Goal: Task Accomplishment & Management: Use online tool/utility

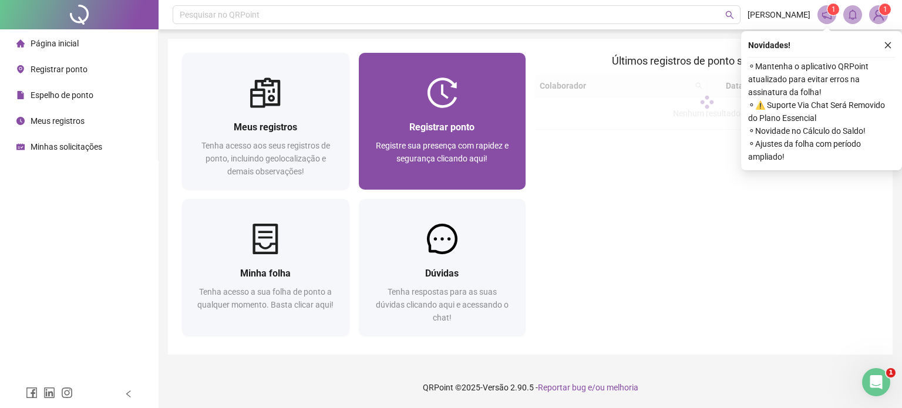
click at [453, 143] on span "Registre sua presença com rapidez e segurança clicando aqui!" at bounding box center [442, 152] width 133 height 22
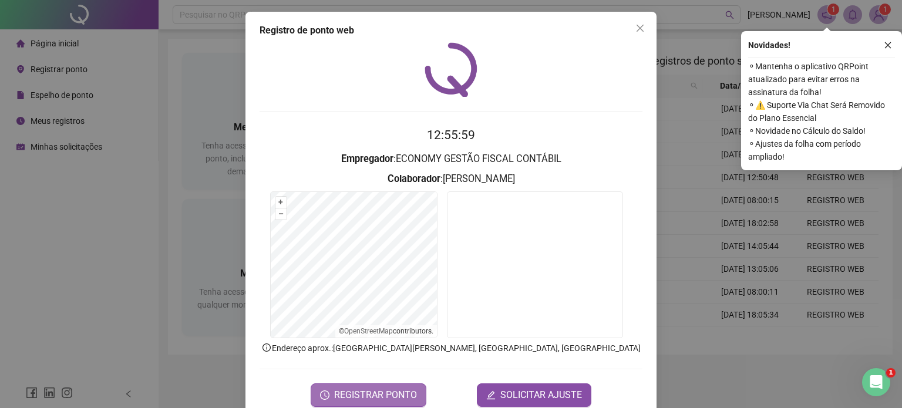
click at [357, 395] on span "REGISTRAR PONTO" at bounding box center [375, 395] width 83 height 14
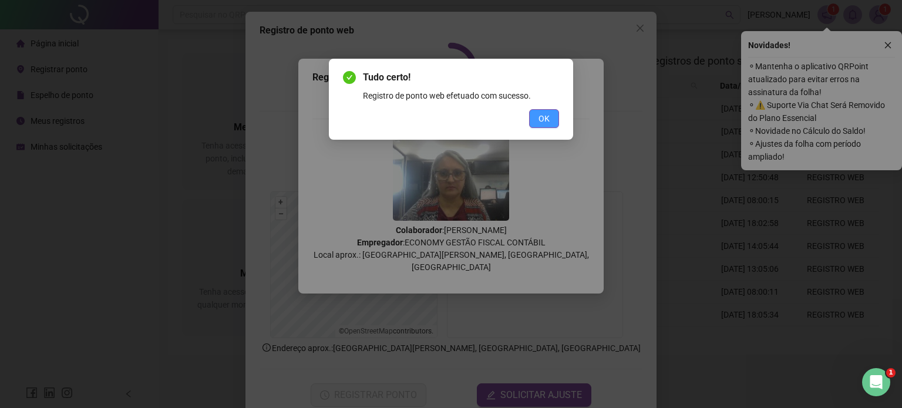
click at [553, 119] on button "OK" at bounding box center [544, 118] width 30 height 19
